Goal: Information Seeking & Learning: Find specific page/section

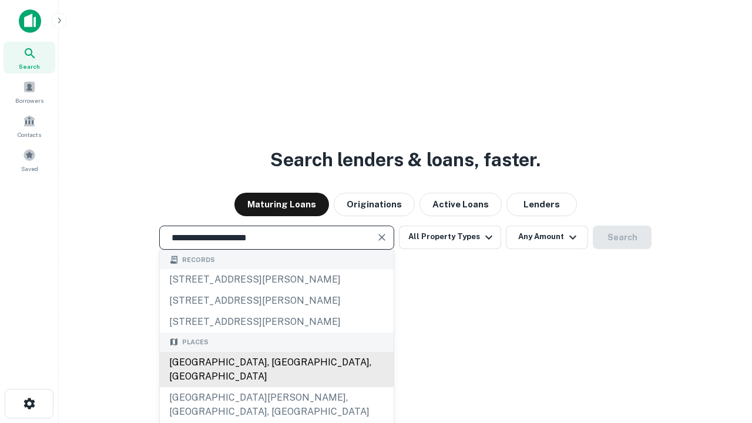
click at [276, 387] on div "[GEOGRAPHIC_DATA], [GEOGRAPHIC_DATA], [GEOGRAPHIC_DATA]" at bounding box center [277, 369] width 234 height 35
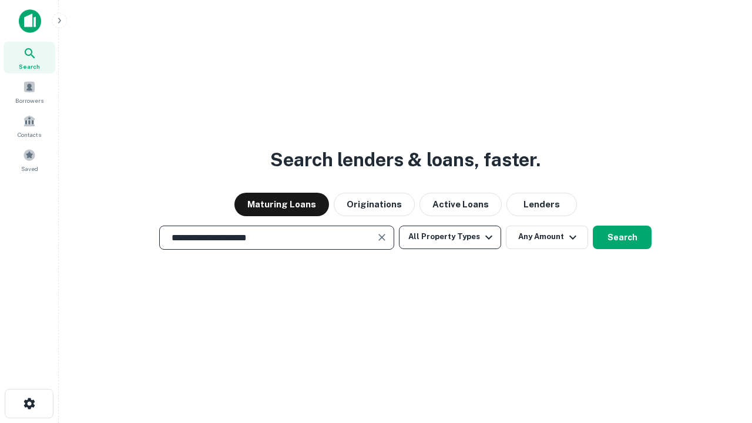
type input "**********"
click at [450, 237] on button "All Property Types" at bounding box center [450, 238] width 102 height 24
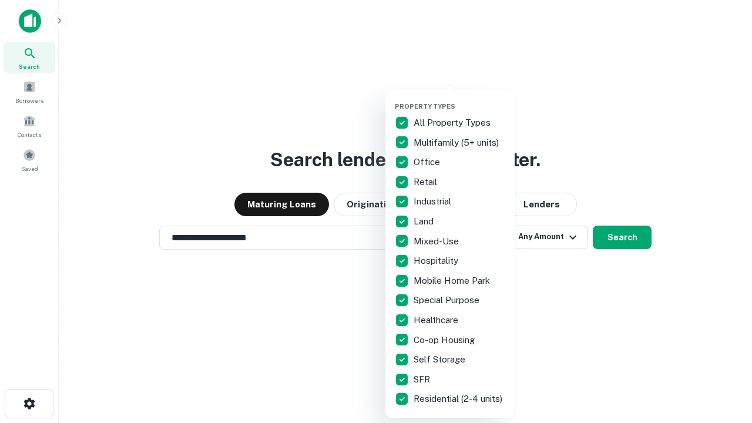
click at [459, 99] on button "button" at bounding box center [459, 99] width 129 height 1
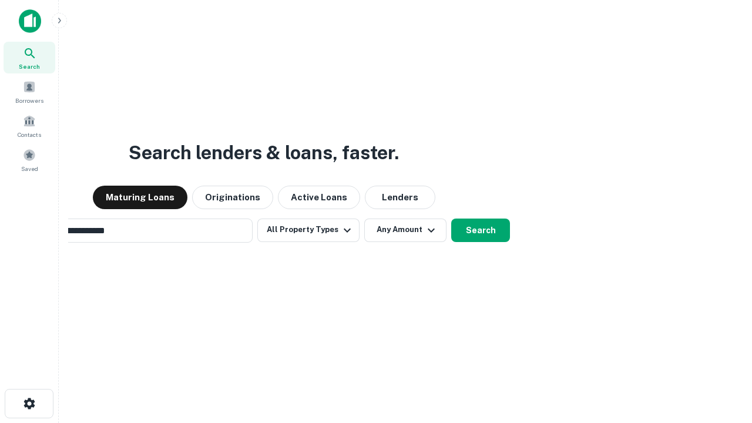
scroll to position [18, 0]
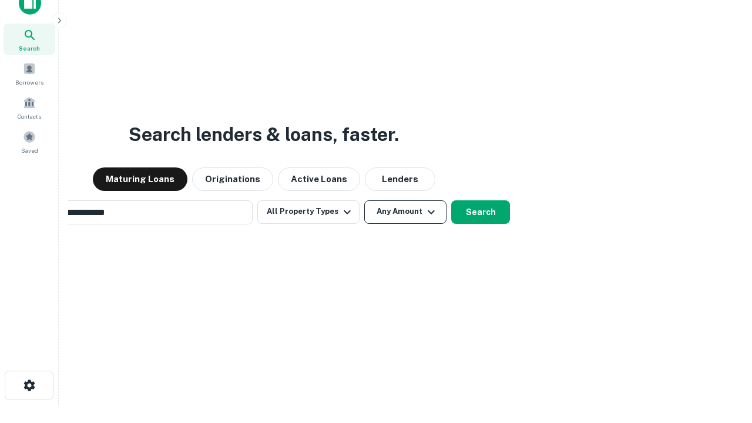
click at [364, 200] on button "Any Amount" at bounding box center [405, 212] width 82 height 24
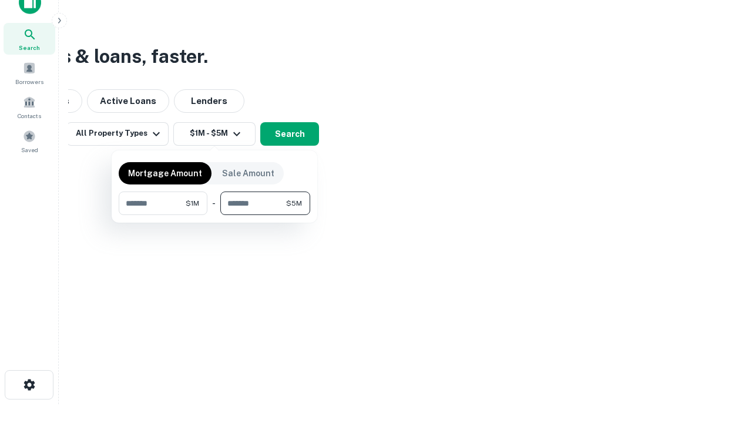
type input "*******"
click at [214, 215] on button "button" at bounding box center [215, 215] width 192 height 1
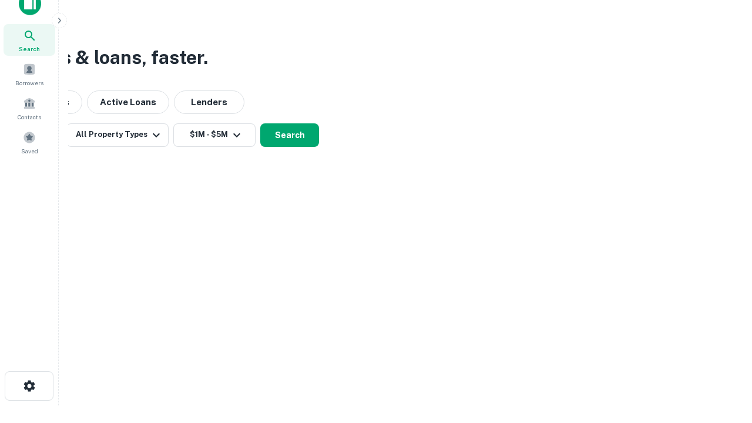
scroll to position [7, 217]
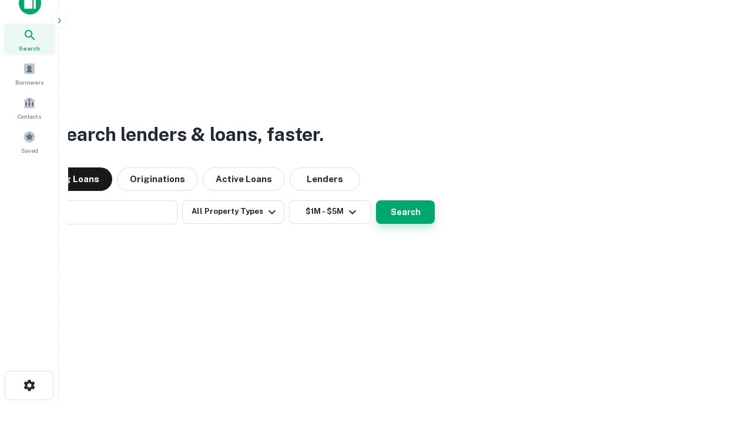
click at [376, 200] on button "Search" at bounding box center [405, 212] width 59 height 24
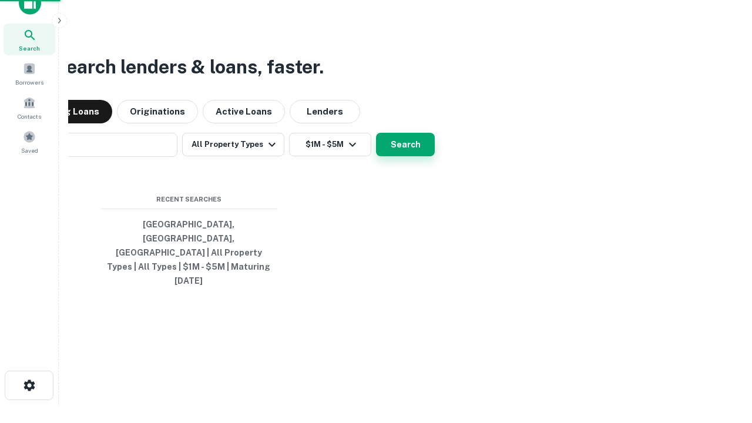
scroll to position [31, 333]
